Goal: Transaction & Acquisition: Book appointment/travel/reservation

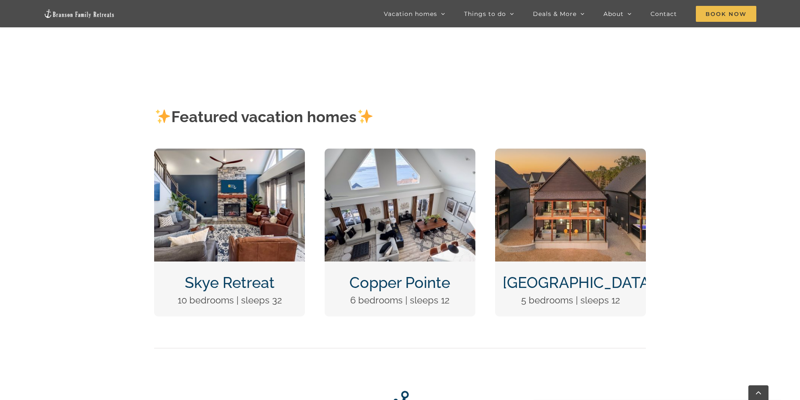
scroll to position [378, 0]
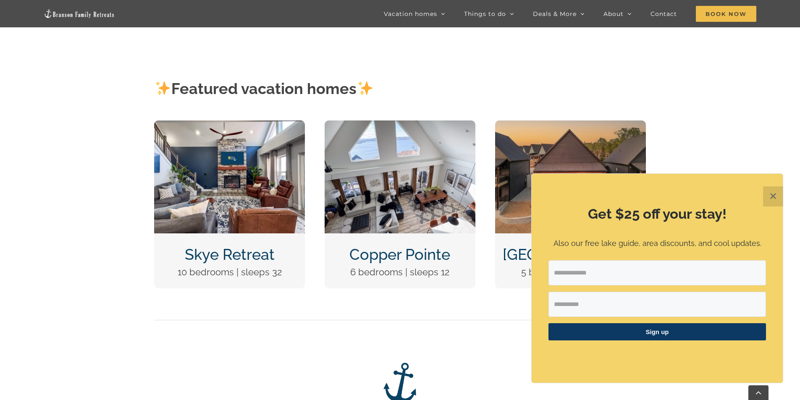
click at [773, 199] on button "✕" at bounding box center [773, 196] width 20 height 20
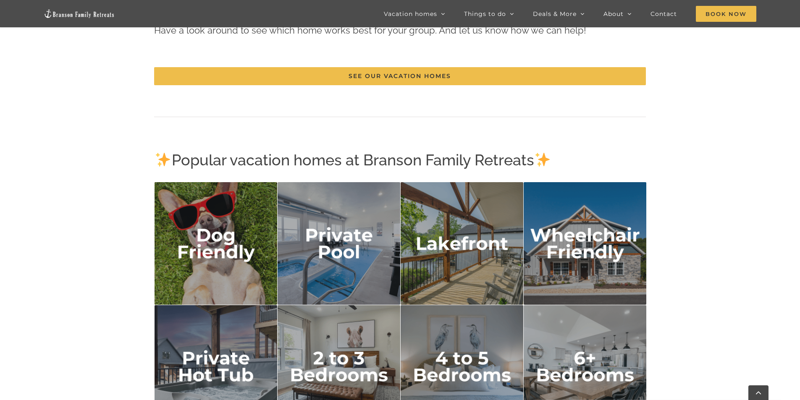
scroll to position [1301, 0]
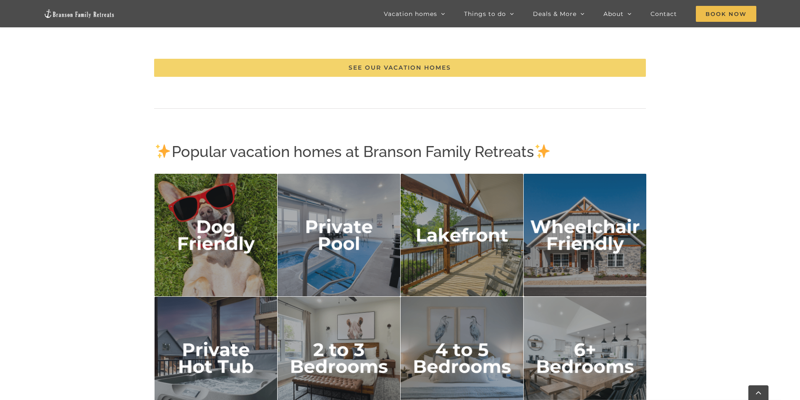
click at [420, 68] on span "See our vacation homes" at bounding box center [399, 67] width 102 height 7
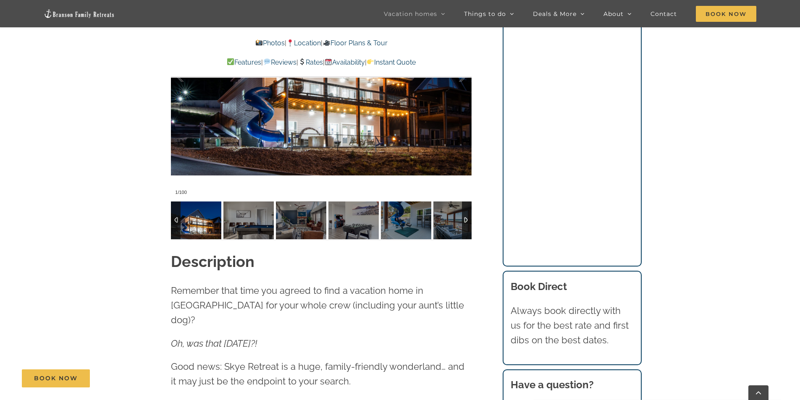
scroll to position [756, 0]
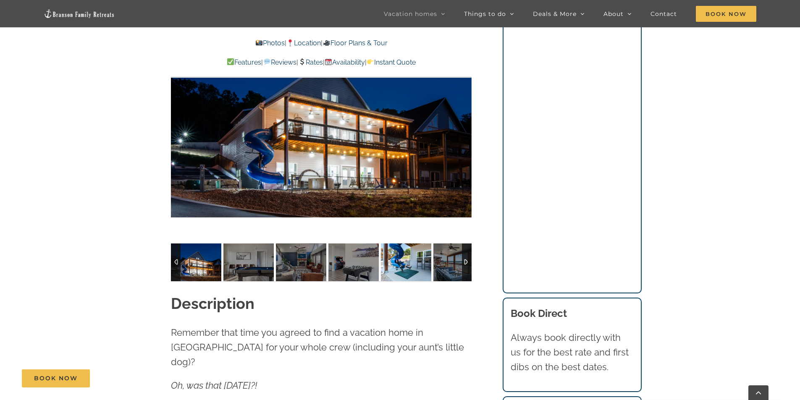
click at [406, 264] on img at bounding box center [406, 262] width 50 height 38
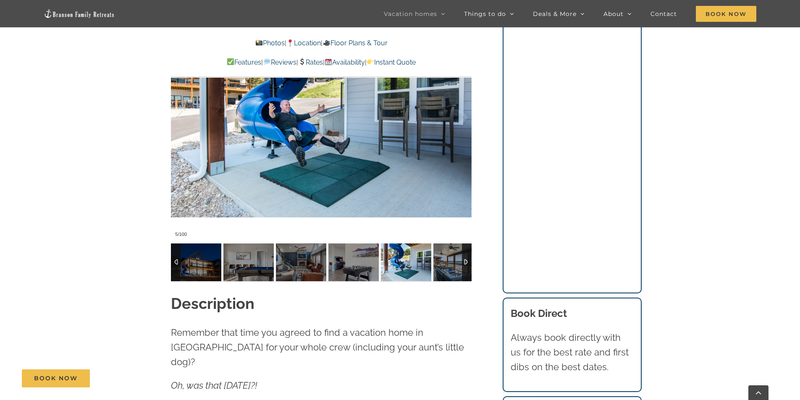
click at [467, 264] on div at bounding box center [467, 262] width 10 height 38
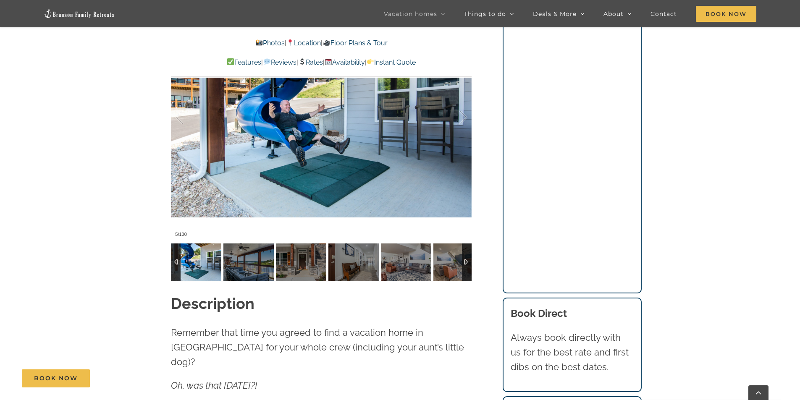
click at [466, 264] on div at bounding box center [467, 262] width 10 height 38
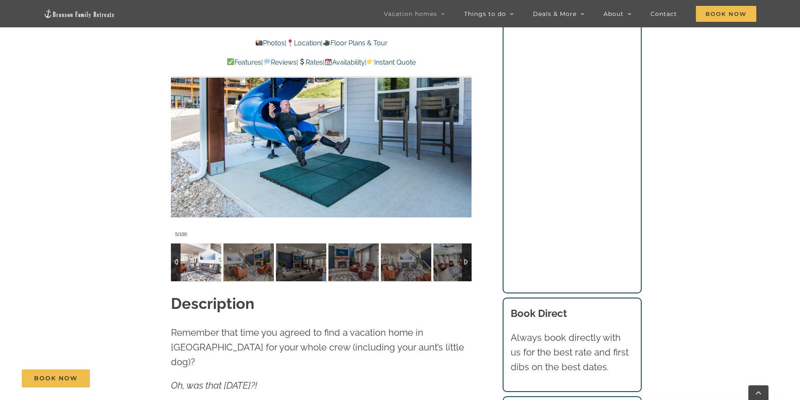
click at [199, 269] on img at bounding box center [196, 262] width 50 height 38
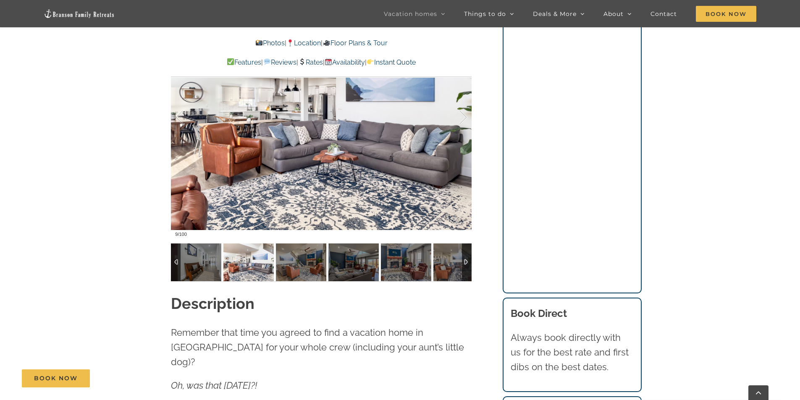
click at [467, 261] on div at bounding box center [467, 262] width 10 height 38
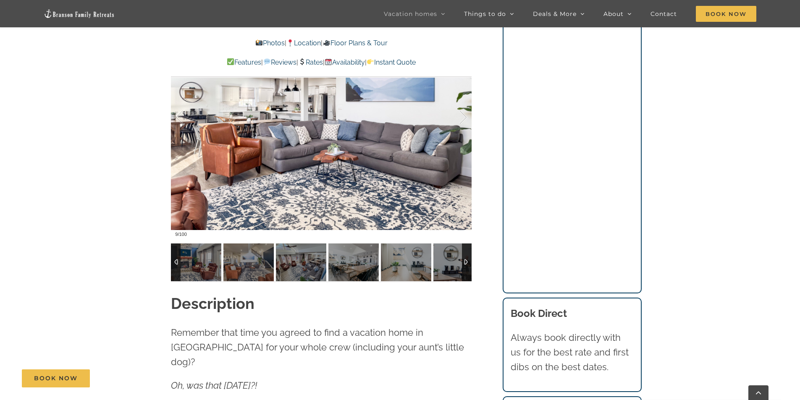
click at [467, 261] on div at bounding box center [467, 262] width 10 height 38
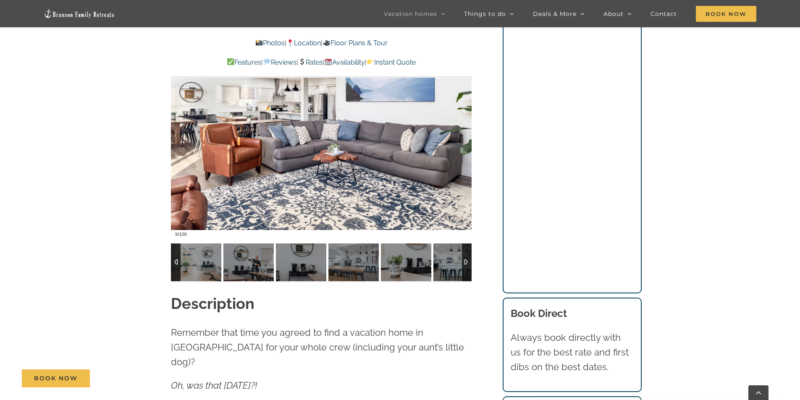
click at [467, 261] on div at bounding box center [467, 262] width 10 height 38
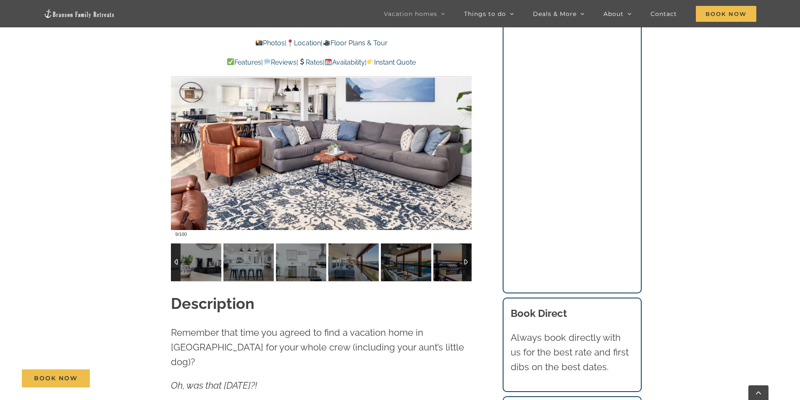
click at [467, 261] on div at bounding box center [467, 262] width 10 height 38
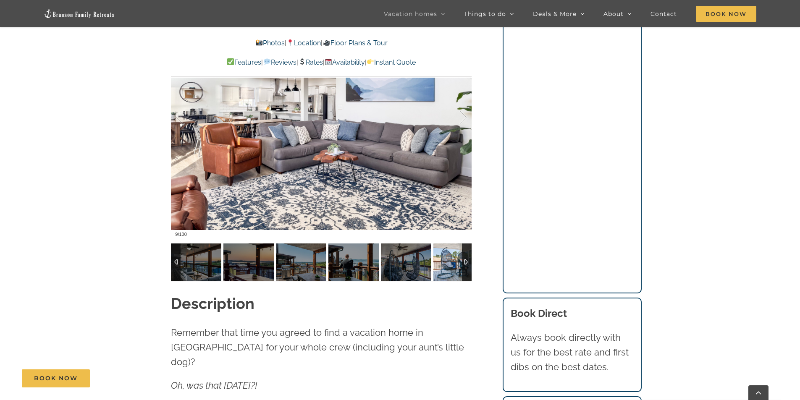
click at [403, 269] on img at bounding box center [406, 262] width 50 height 38
